Goal: Task Accomplishment & Management: Manage account settings

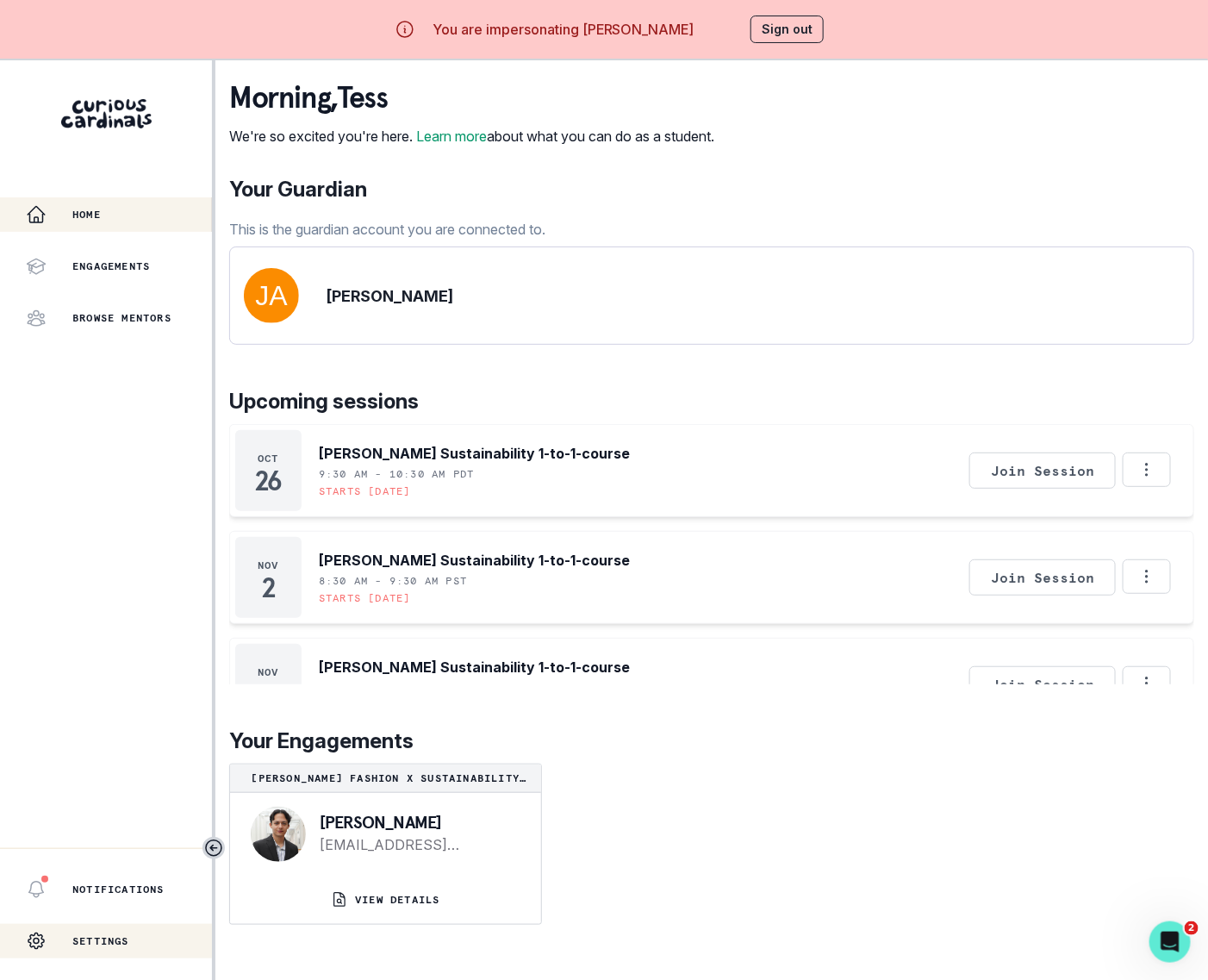
click at [106, 942] on p "Settings" at bounding box center [101, 941] width 57 height 14
select select "9th Grade"
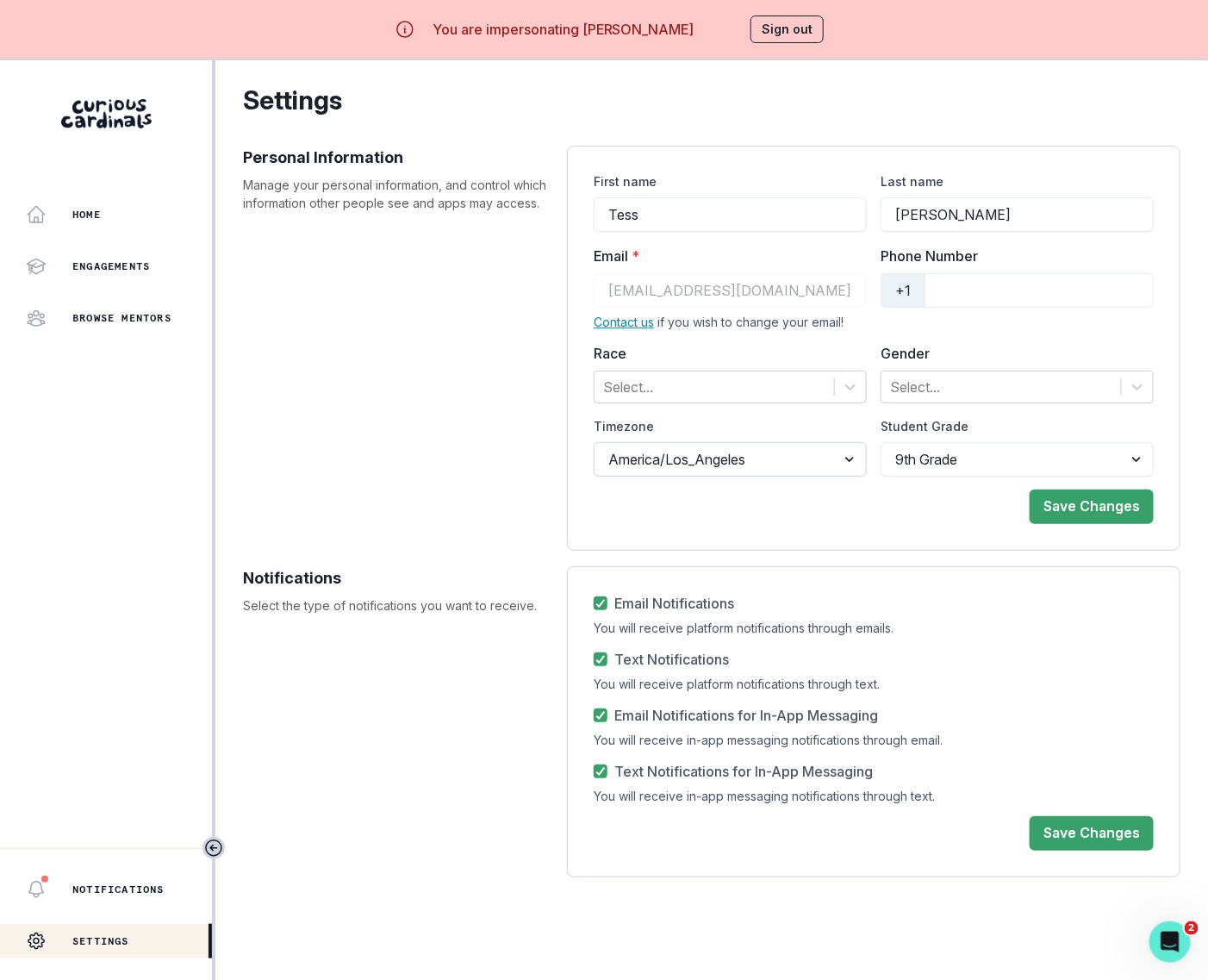
click at [759, 455] on select "[GEOGRAPHIC_DATA]/Los_Angeles [GEOGRAPHIC_DATA]/[GEOGRAPHIC_DATA] [GEOGRAPHIC_D…" at bounding box center [730, 459] width 273 height 35
click at [95, 208] on p "Home" at bounding box center [87, 215] width 29 height 14
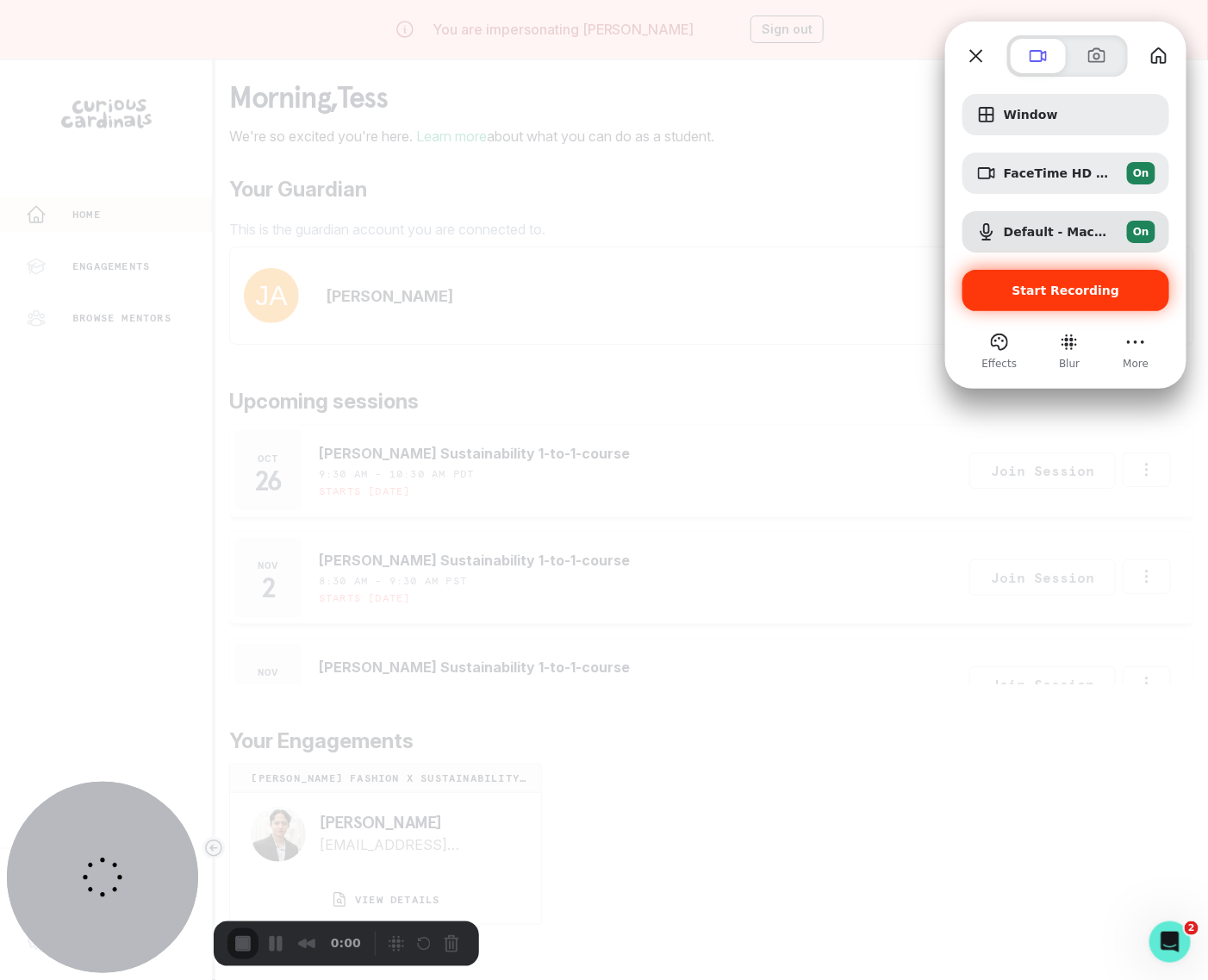
click at [1036, 289] on span "Start Recording" at bounding box center [1066, 290] width 107 height 14
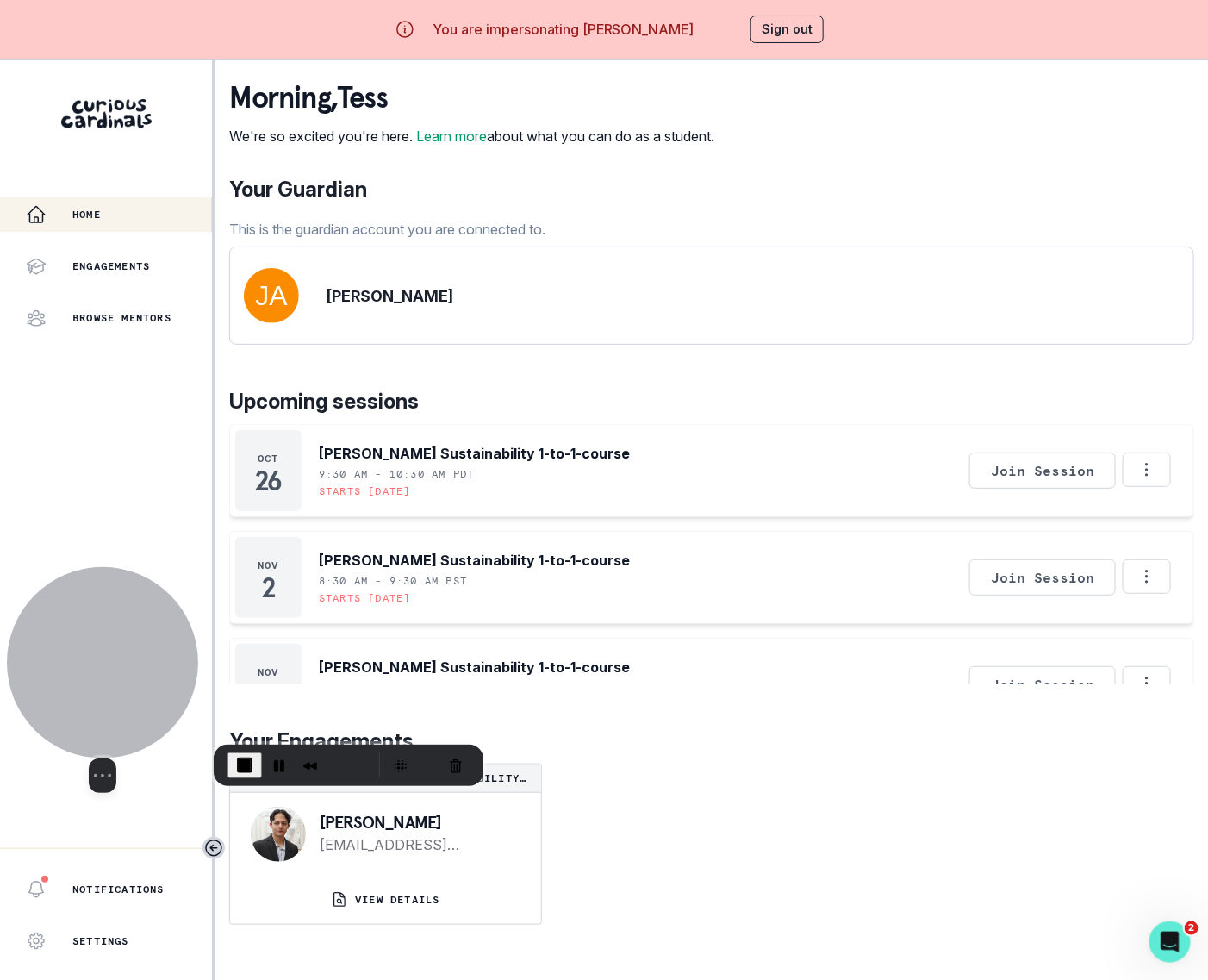
drag, startPoint x: 150, startPoint y: 869, endPoint x: 150, endPoint y: 547, distance: 322.0
click at [150, 567] on div at bounding box center [102, 662] width 192 height 191
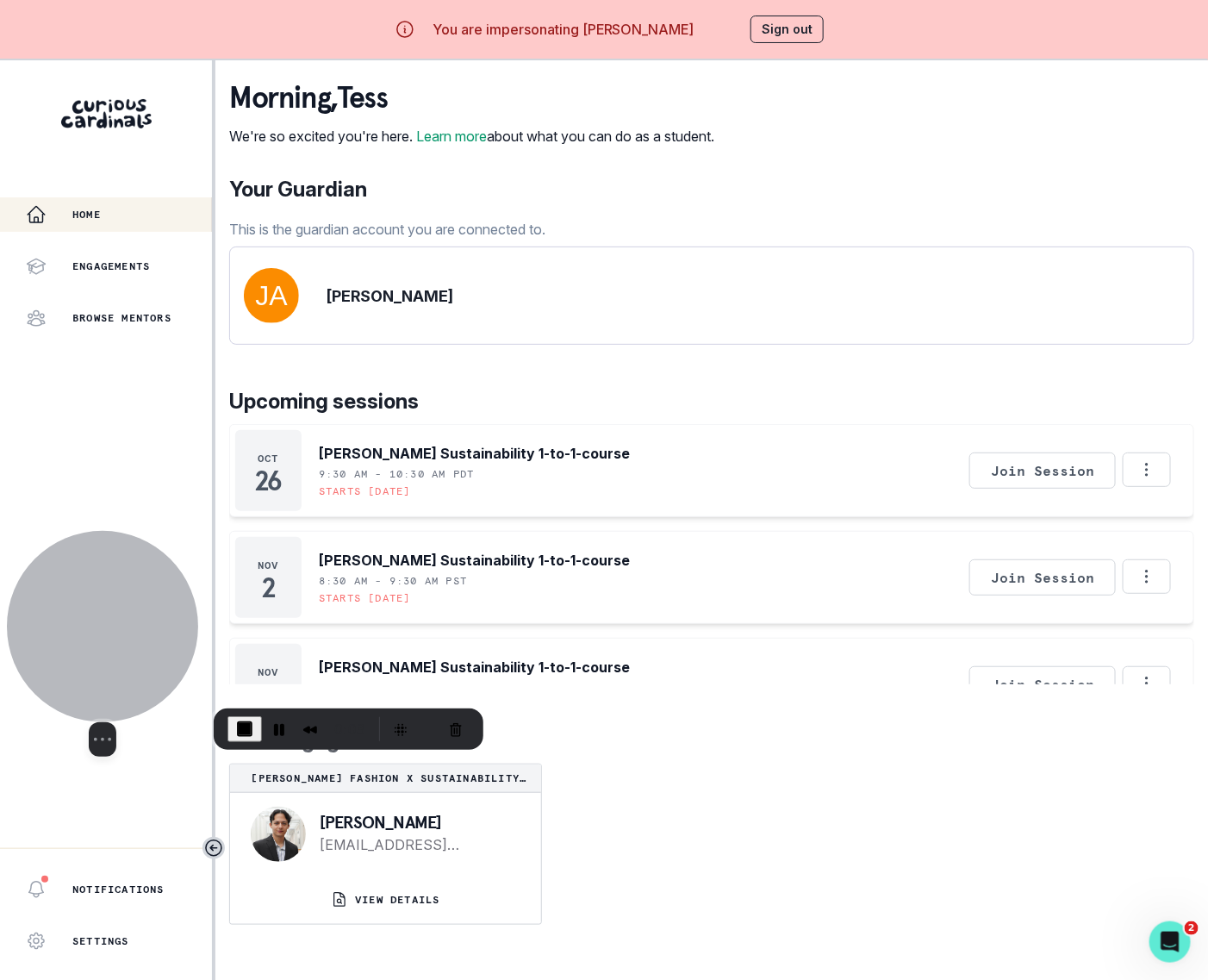
drag, startPoint x: 129, startPoint y: 489, endPoint x: 141, endPoint y: 485, distance: 12.6
click at [129, 600] on div at bounding box center [102, 626] width 192 height 191
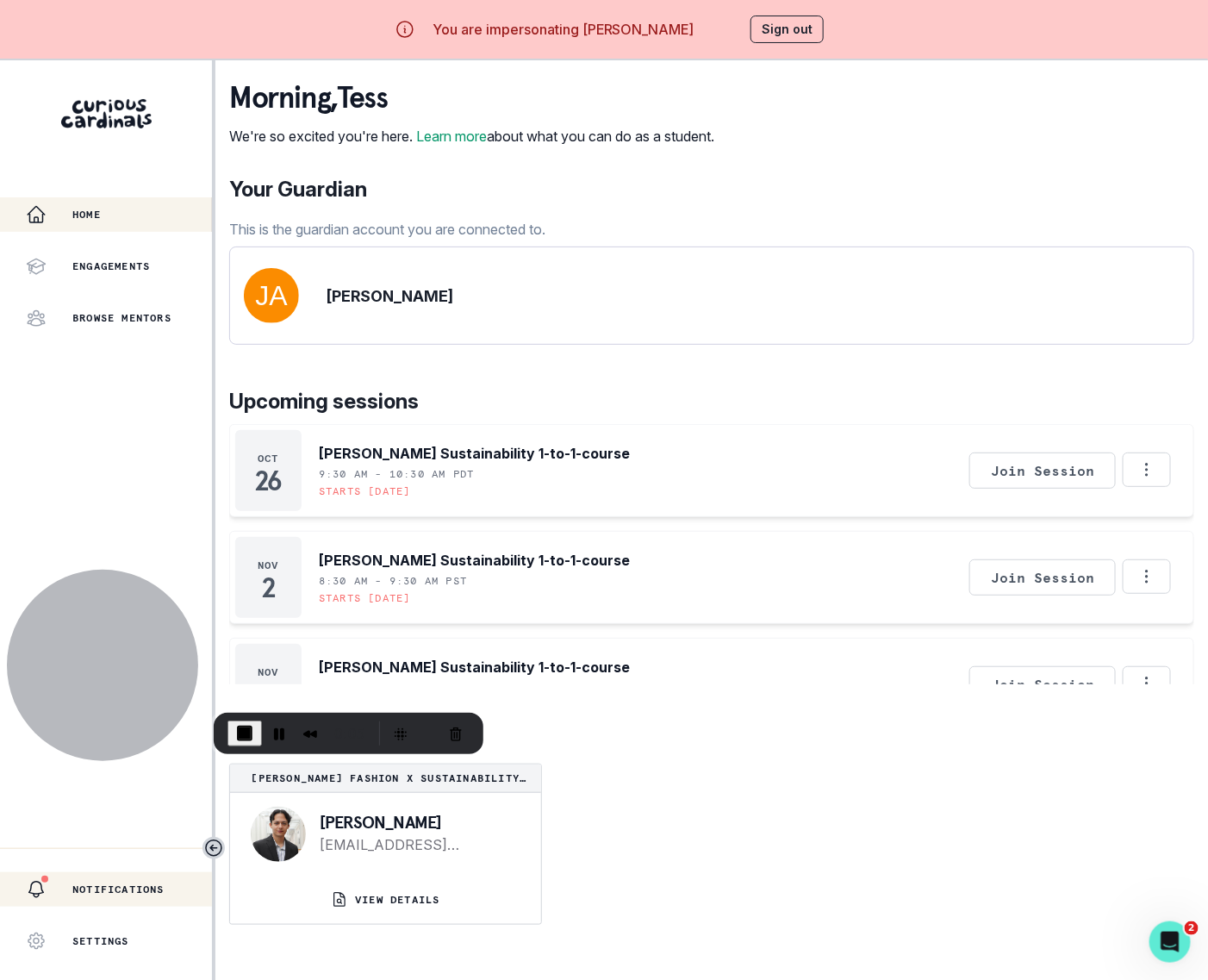
click at [133, 886] on p "Notifications" at bounding box center [119, 889] width 92 height 14
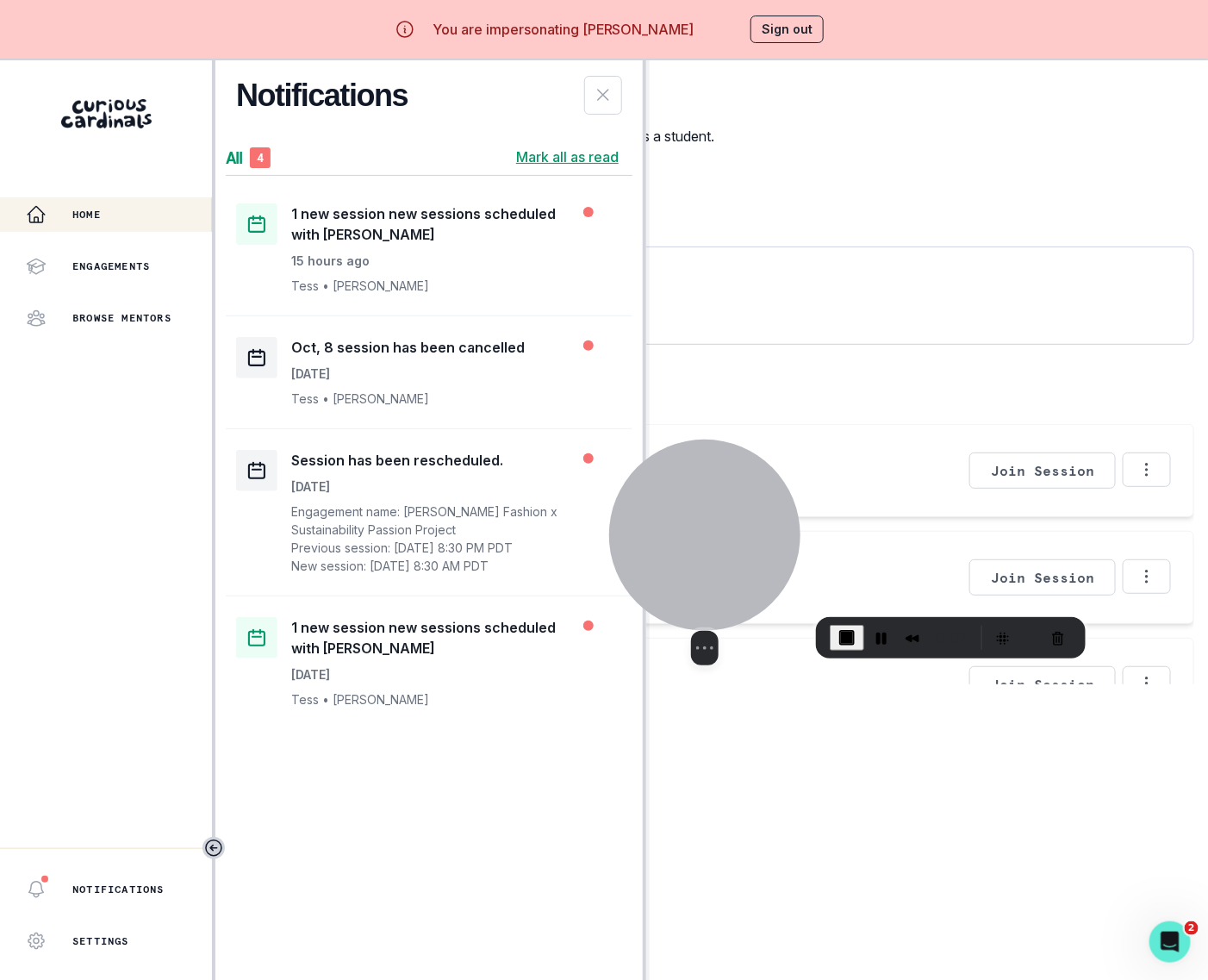
drag, startPoint x: 128, startPoint y: 602, endPoint x: 746, endPoint y: 507, distance: 625.3
click at [745, 507] on div at bounding box center [705, 535] width 192 height 191
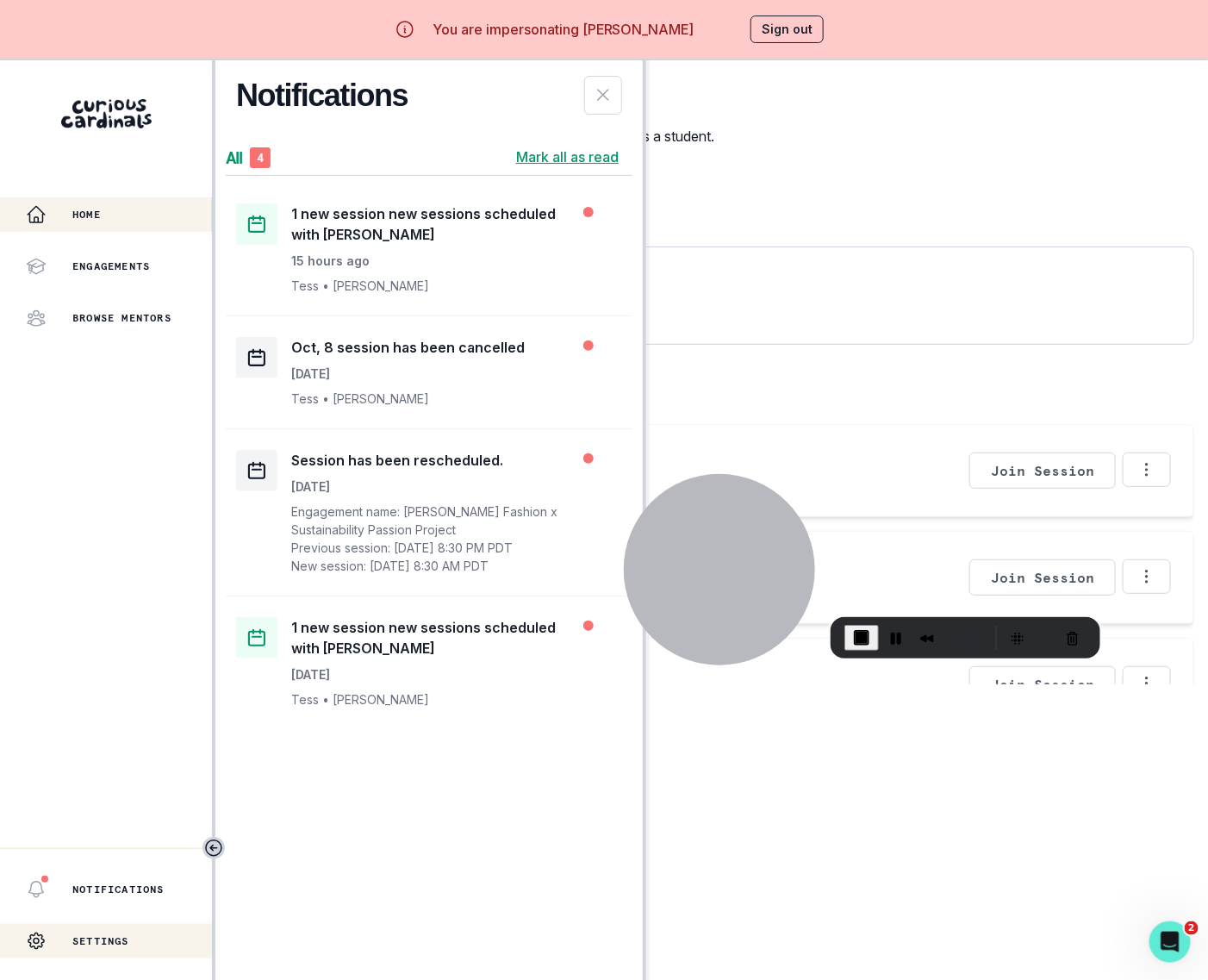
click at [95, 944] on p "Settings" at bounding box center [101, 941] width 57 height 14
select select "9th Grade"
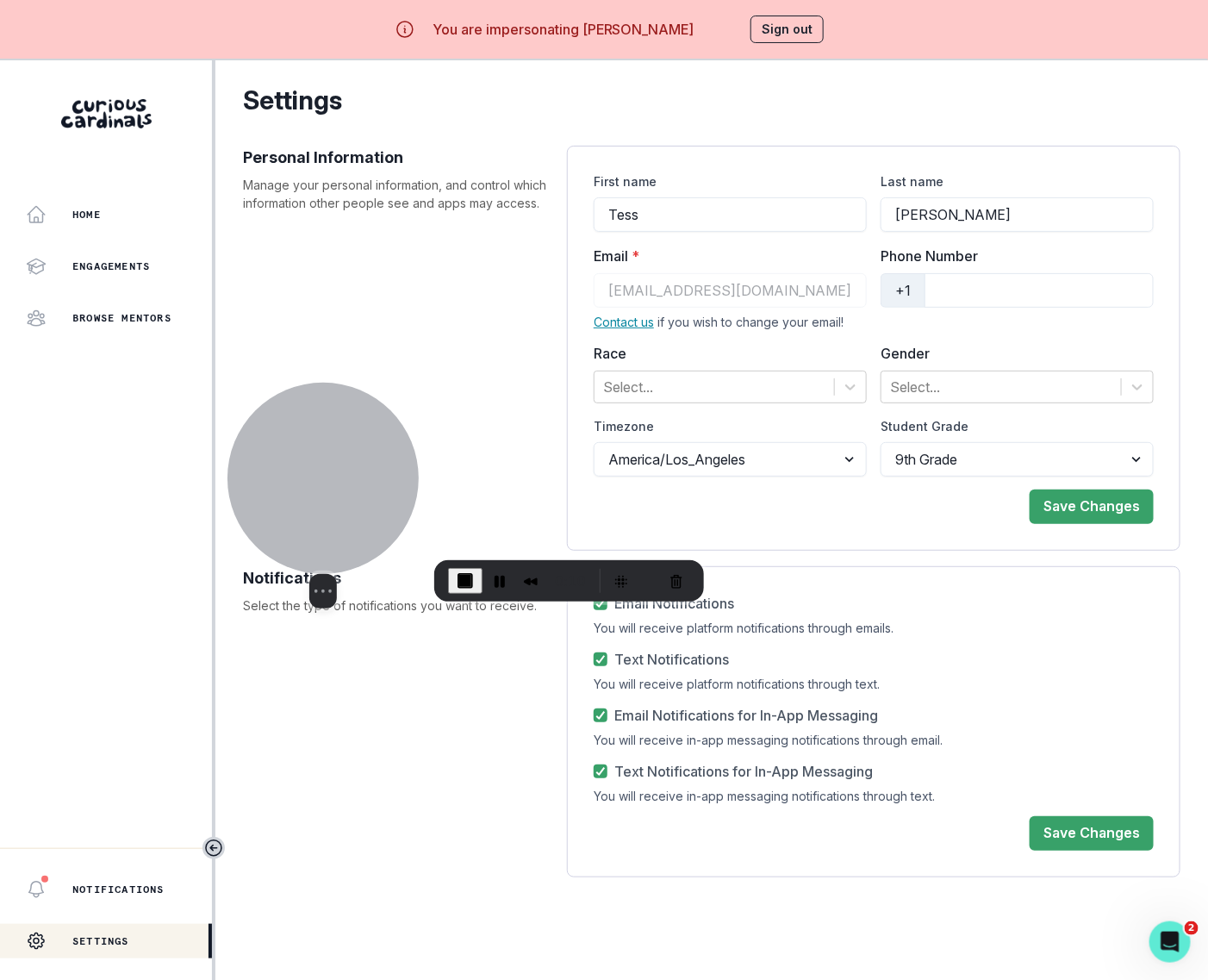
drag, startPoint x: 700, startPoint y: 529, endPoint x: 290, endPoint y: 471, distance: 414.1
click at [296, 471] on div at bounding box center [323, 477] width 192 height 191
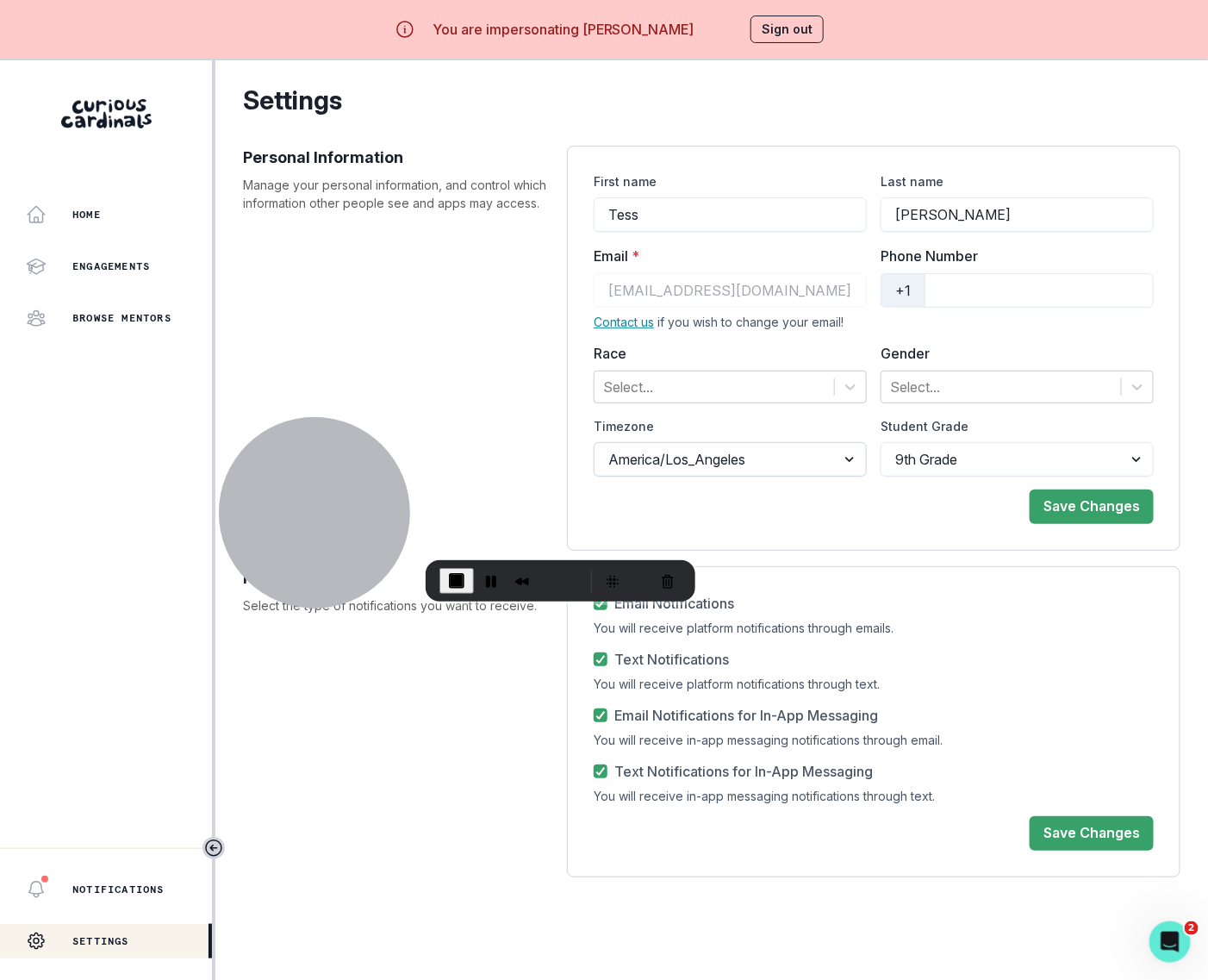
click at [774, 468] on select "[GEOGRAPHIC_DATA]/Los_Angeles [GEOGRAPHIC_DATA]/[GEOGRAPHIC_DATA] [GEOGRAPHIC_D…" at bounding box center [730, 459] width 273 height 35
click at [488, 579] on button "Pause Recording" at bounding box center [491, 581] width 28 height 28
click at [684, 454] on select "[GEOGRAPHIC_DATA]/Los_Angeles [GEOGRAPHIC_DATA]/[GEOGRAPHIC_DATA] [GEOGRAPHIC_D…" at bounding box center [730, 459] width 273 height 35
select select "Europe/[GEOGRAPHIC_DATA]"
click at [594, 442] on select "[GEOGRAPHIC_DATA]/Los_Angeles [GEOGRAPHIC_DATA]/[GEOGRAPHIC_DATA] [GEOGRAPHIC_D…" at bounding box center [730, 459] width 273 height 35
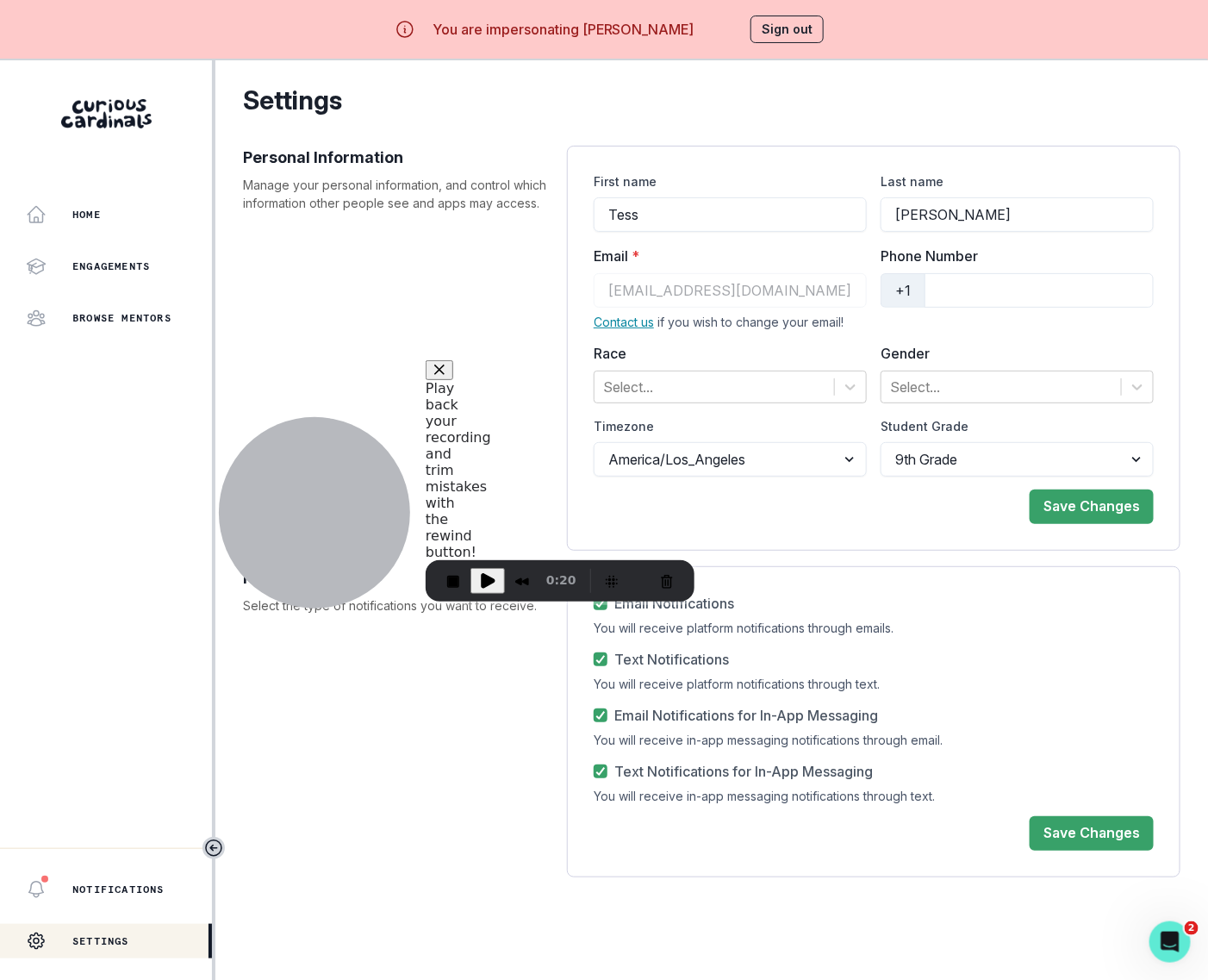
click at [490, 572] on body "You are impersonating [PERSON_NAME] Sign out Home Engagements Browse Mentors No…" at bounding box center [604, 490] width 1208 height 980
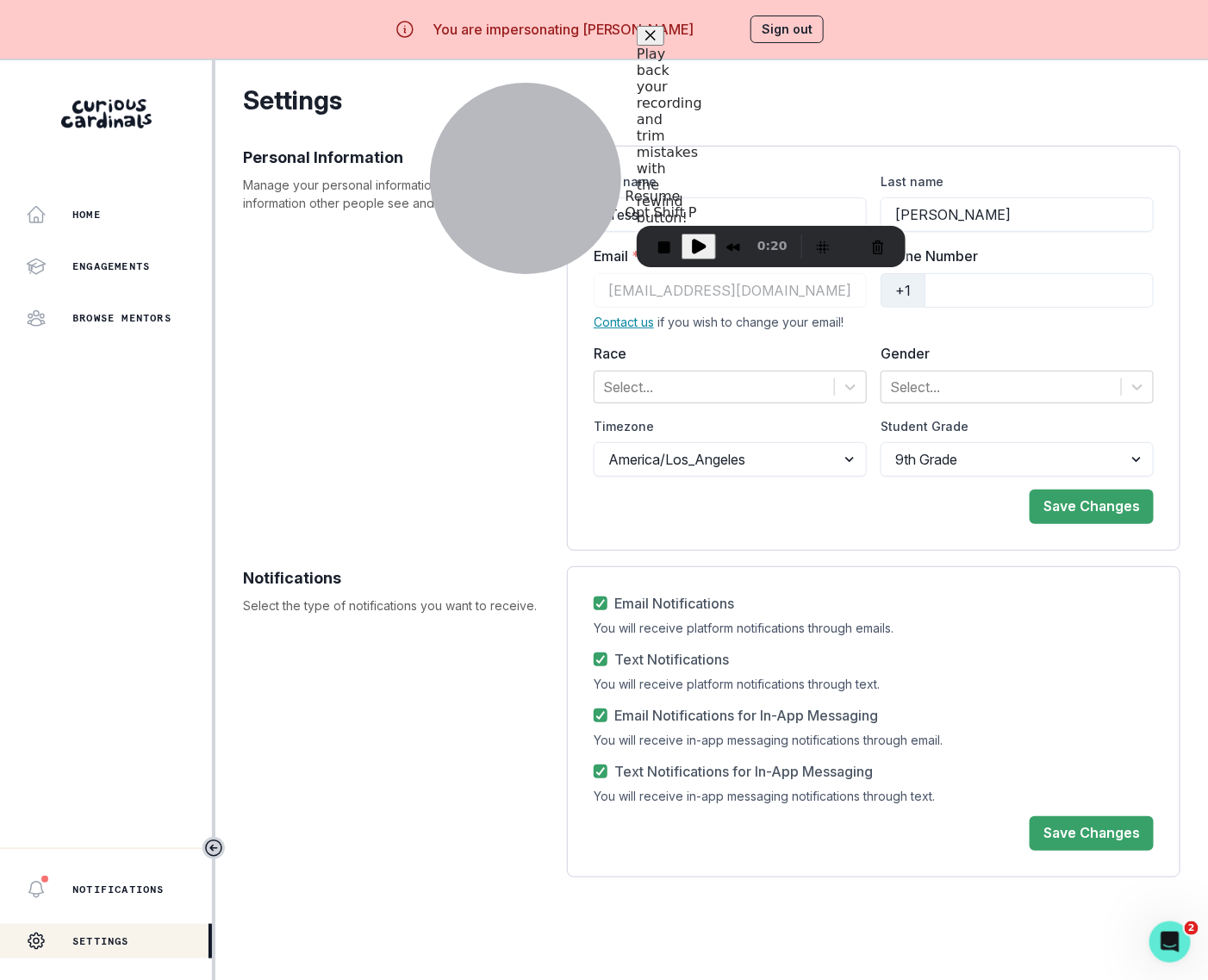
click at [696, 243] on span "Play Recording" at bounding box center [698, 246] width 21 height 21
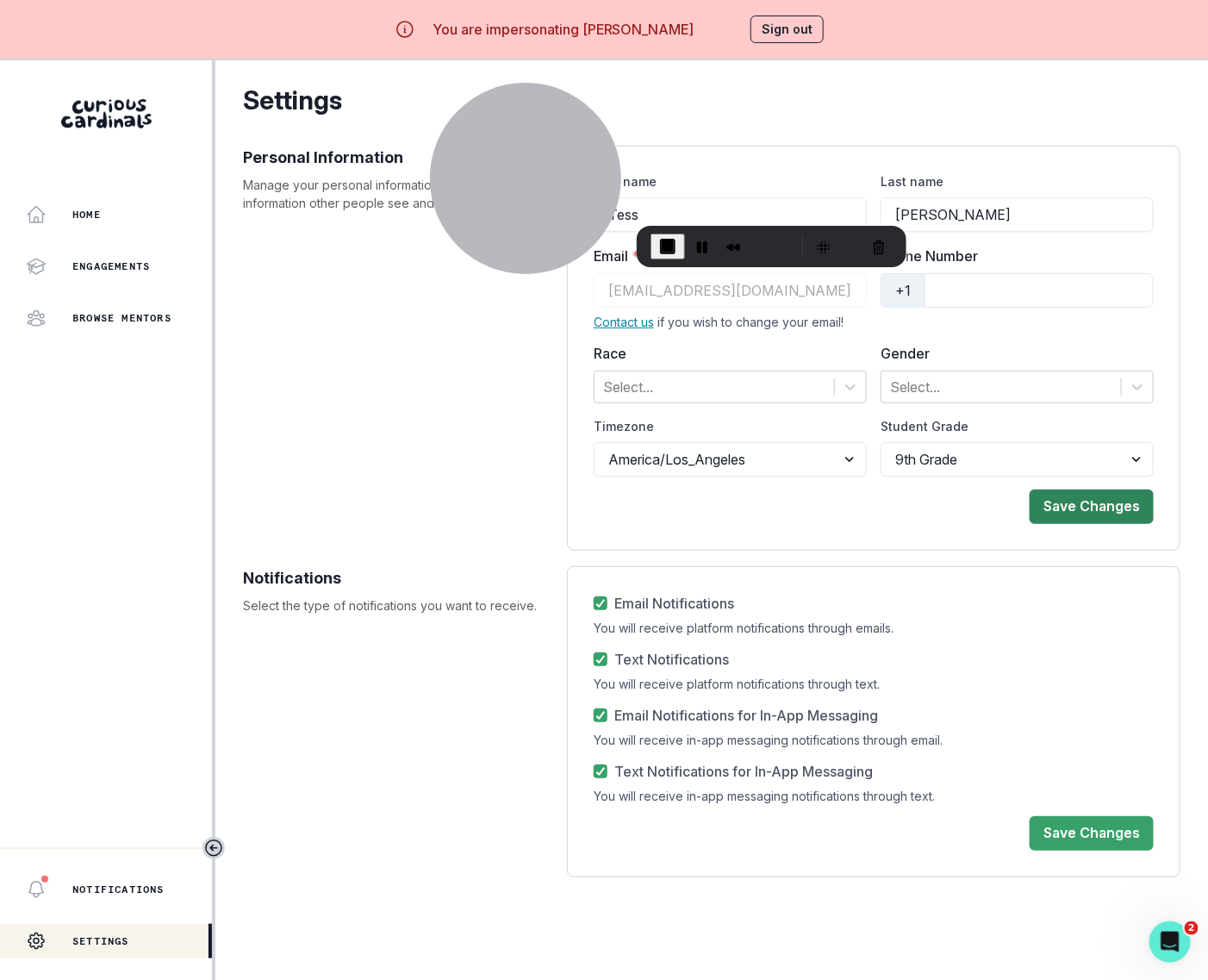
click at [1058, 501] on button "Save Changes" at bounding box center [1091, 507] width 124 height 35
click at [665, 248] on span "End Recording" at bounding box center [668, 246] width 21 height 21
